Goal: Find specific fact: Find specific fact

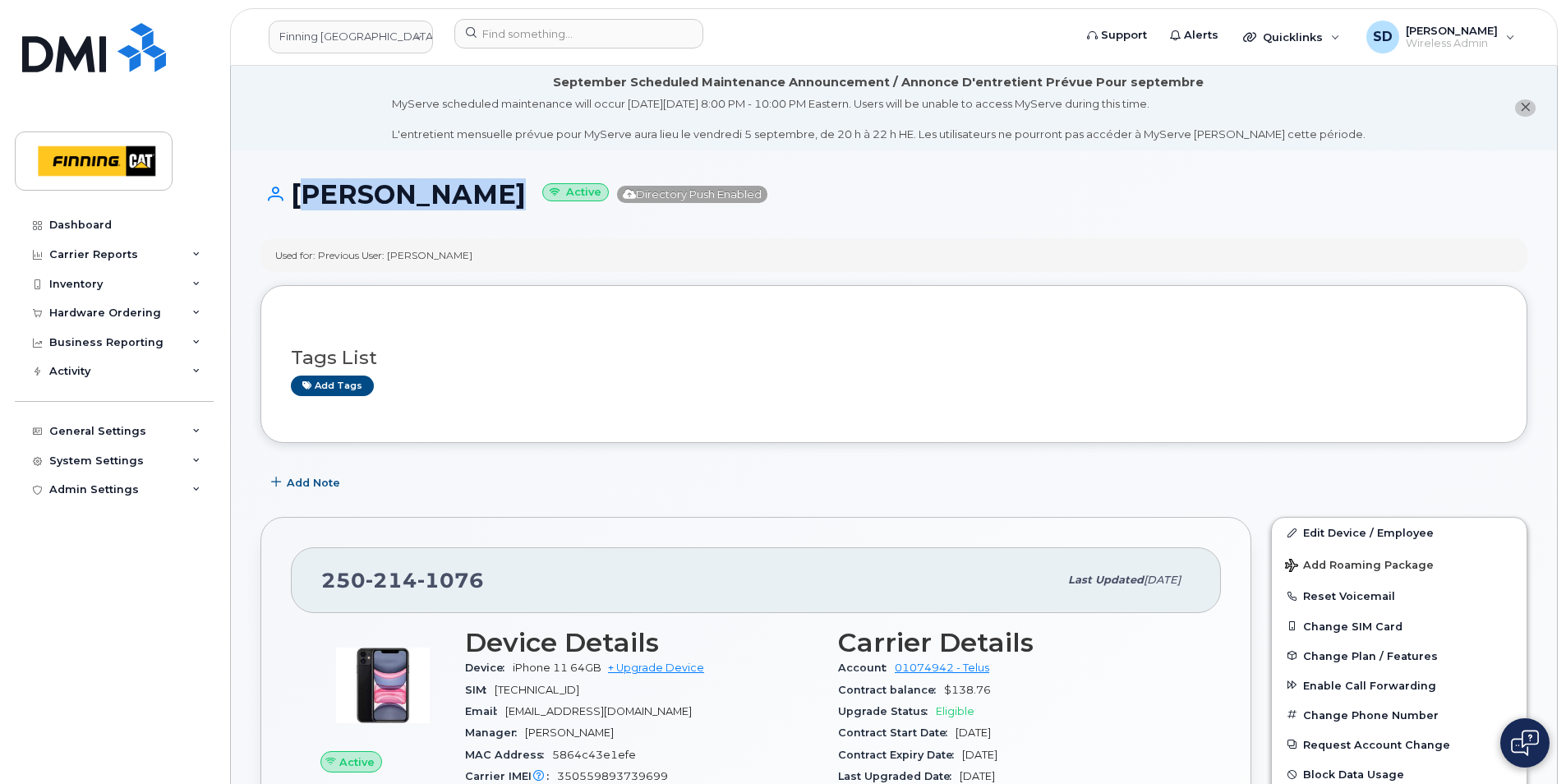
scroll to position [82, 0]
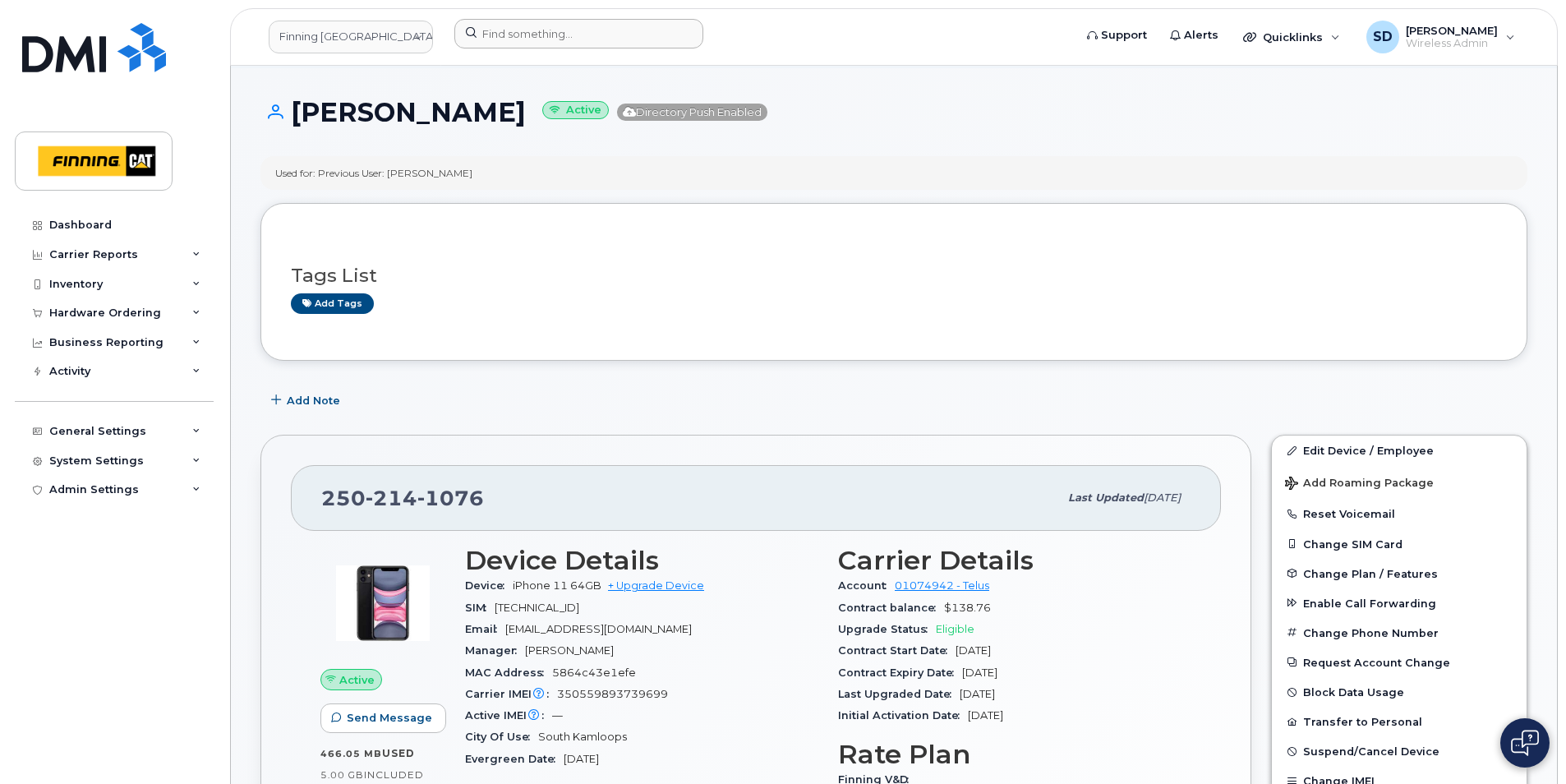
drag, startPoint x: 538, startPoint y: 12, endPoint x: 537, endPoint y: 23, distance: 11.0
click at [537, 18] on header "Finning Canada Support Alerts Quicklinks Suspend / Cancel Device Change SIM Car…" at bounding box center [894, 37] width 1328 height 58
click at [537, 23] on input at bounding box center [579, 34] width 249 height 30
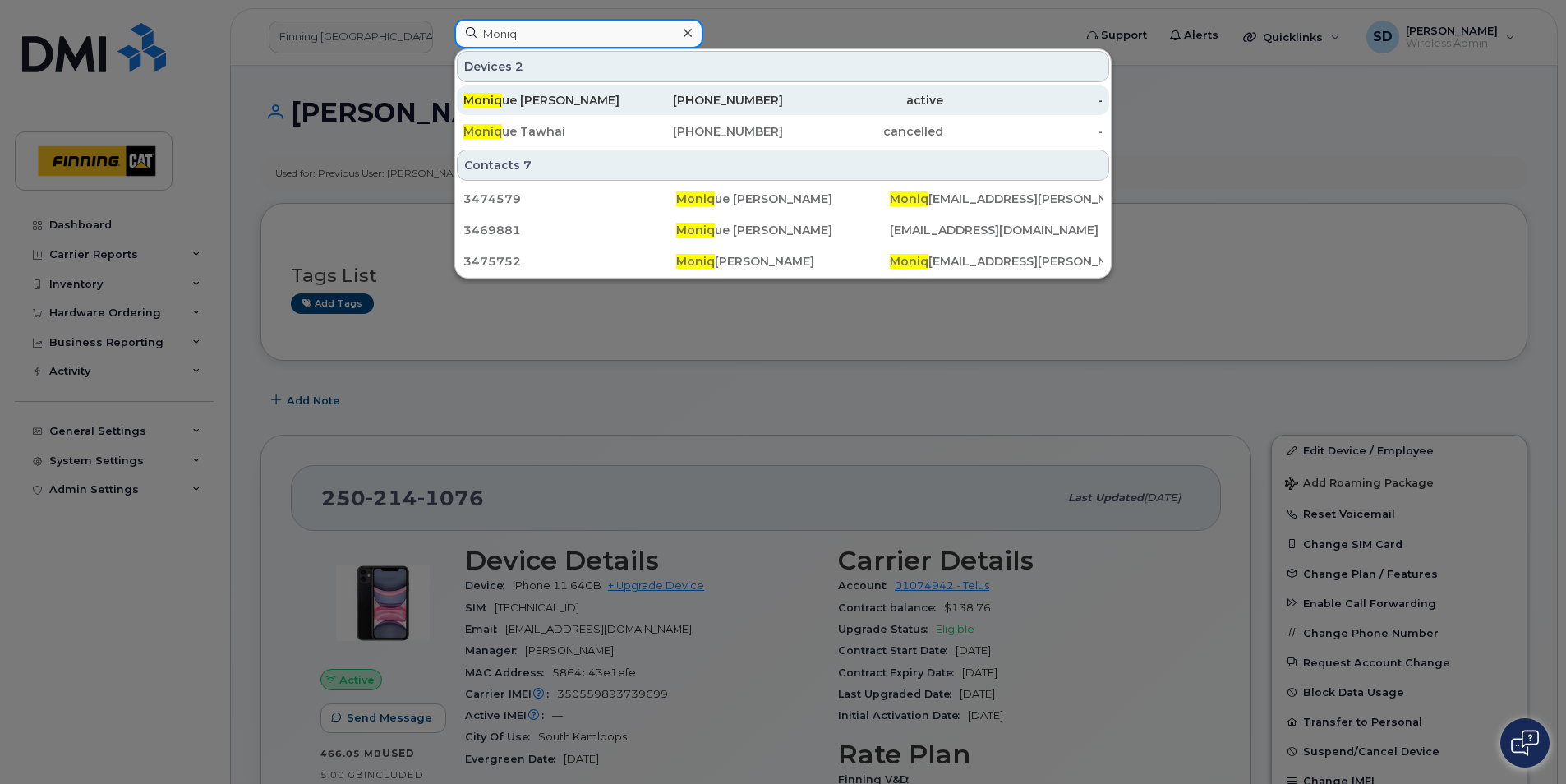
type input "Moniq"
click at [526, 97] on div "Moniq ue [PERSON_NAME]" at bounding box center [543, 100] width 160 height 16
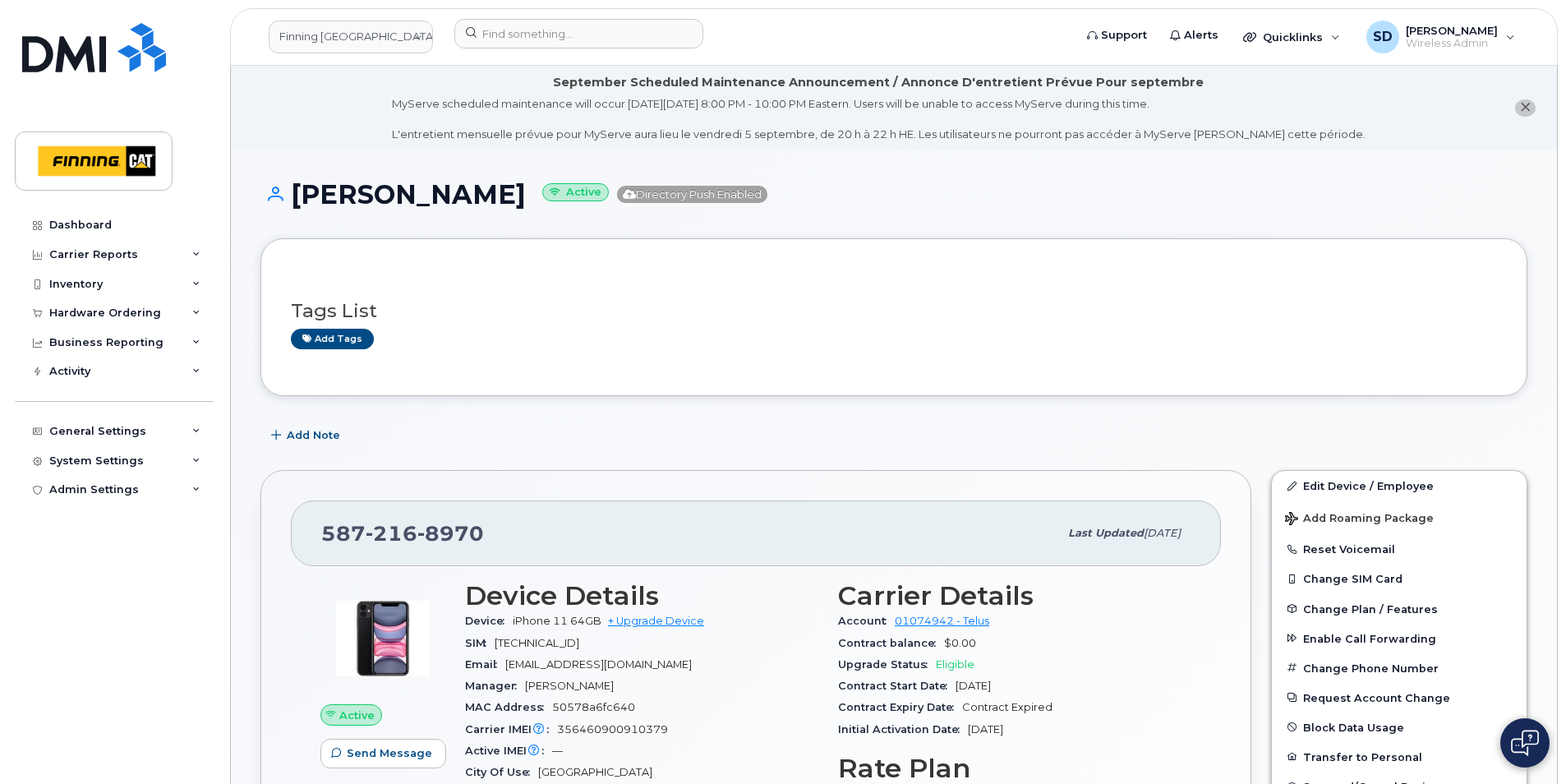
drag, startPoint x: 535, startPoint y: 193, endPoint x: 293, endPoint y: 194, distance: 242.0
click at [292, 194] on h1 "Monique Lauretta Active Directory Push Enabled" at bounding box center [895, 195] width 1268 height 29
copy h1 "Monique Lauretta"
drag, startPoint x: 520, startPoint y: 537, endPoint x: 296, endPoint y: 535, distance: 224.0
click at [293, 536] on div "587 216 8970 Last updated Aug 05, 2025" at bounding box center [756, 533] width 930 height 66
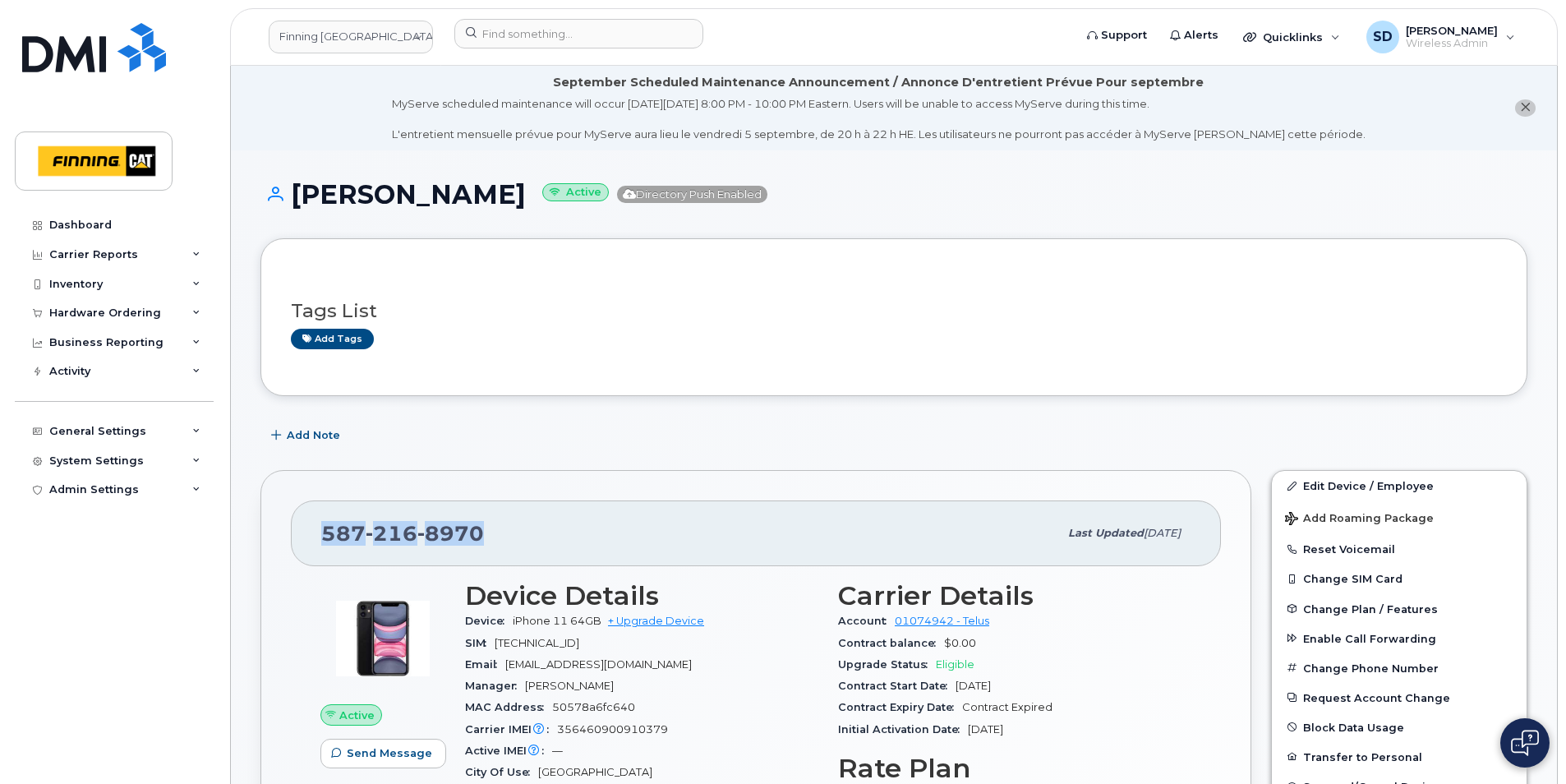
drag, startPoint x: 296, startPoint y: 535, endPoint x: 328, endPoint y: 531, distance: 32.2
copy span "587 216 8970"
